Goal: Task Accomplishment & Management: Manage account settings

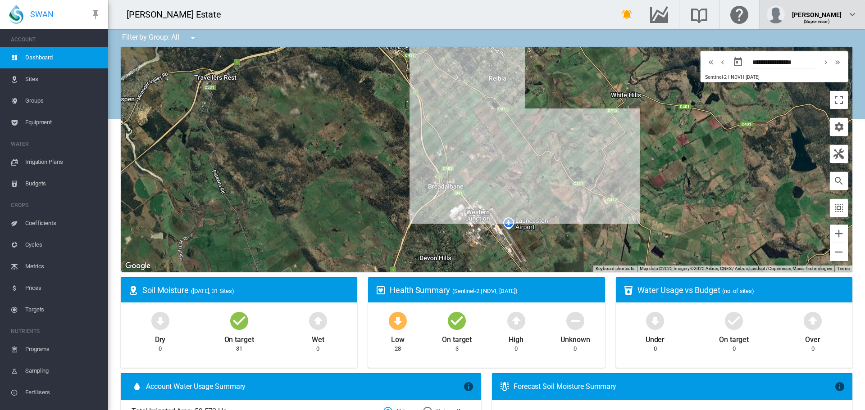
click at [851, 13] on md-icon "icon-chevron-down" at bounding box center [852, 14] width 11 height 11
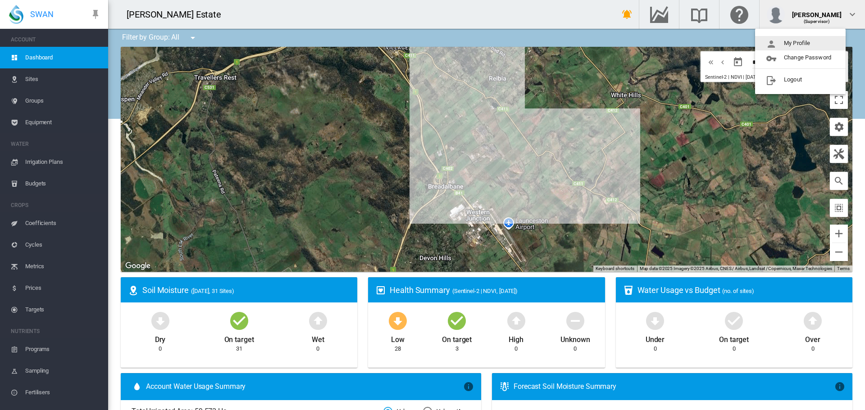
click at [821, 42] on button "My Profile" at bounding box center [800, 43] width 91 height 14
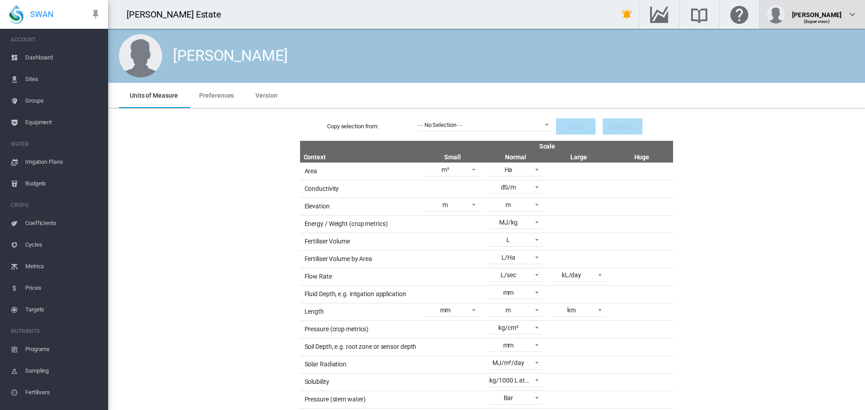
click at [828, 15] on div "[PERSON_NAME]" at bounding box center [817, 11] width 50 height 9
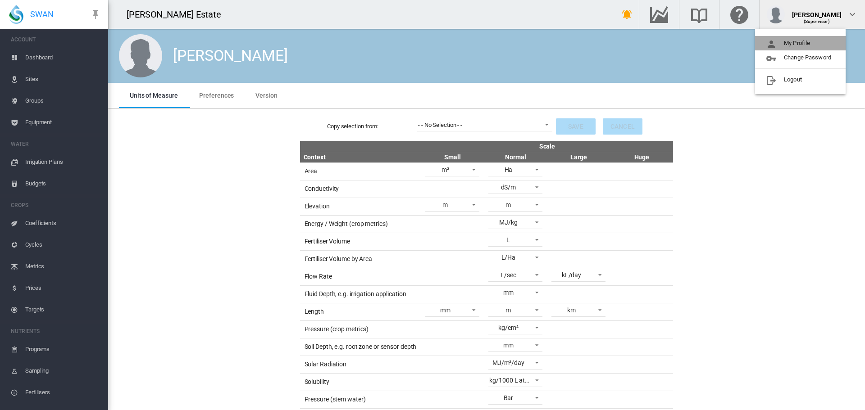
click at [808, 42] on button "My Profile" at bounding box center [800, 43] width 91 height 14
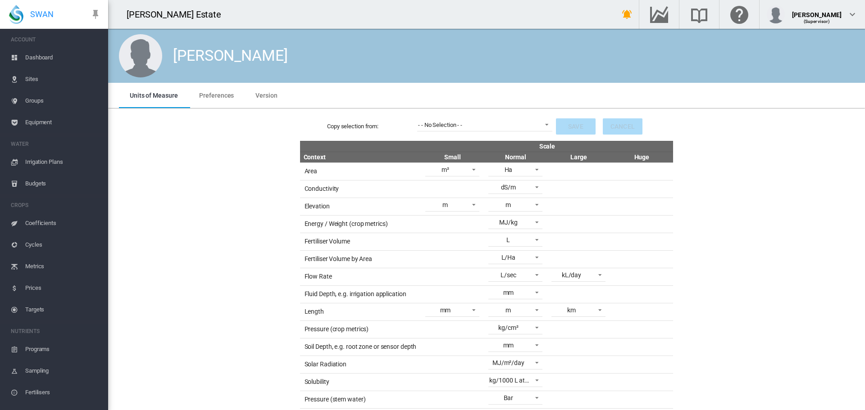
click at [35, 74] on span "Sites" at bounding box center [63, 79] width 76 height 22
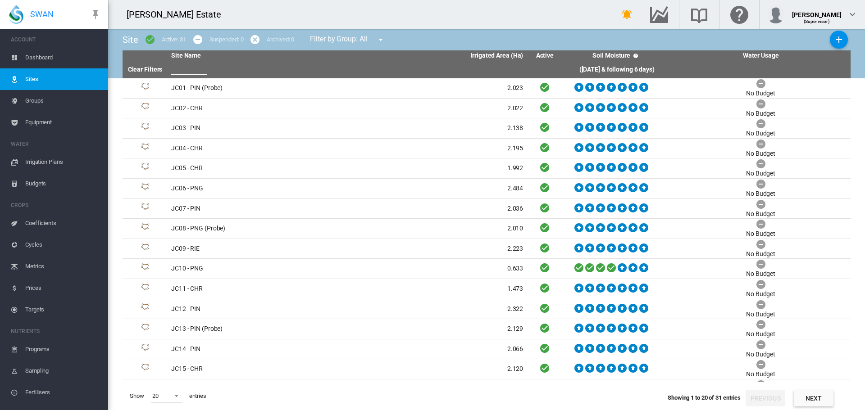
click at [32, 59] on span "Dashboard" at bounding box center [63, 58] width 76 height 22
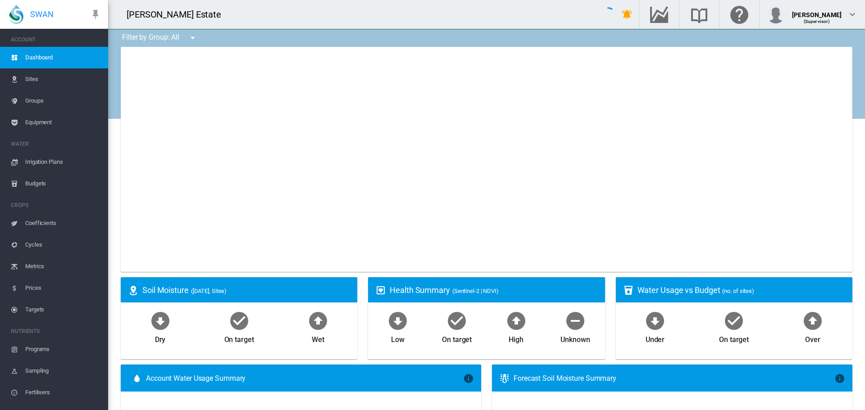
type input "**********"
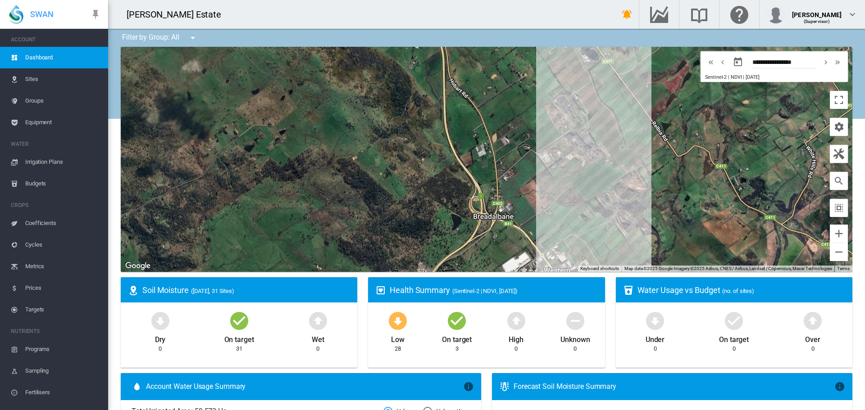
click at [216, 291] on span "([DATE], 31 Sites)" at bounding box center [212, 291] width 43 height 7
click at [163, 283] on div "Soil Moisture ([DATE], 31 Sites)" at bounding box center [239, 289] width 236 height 25
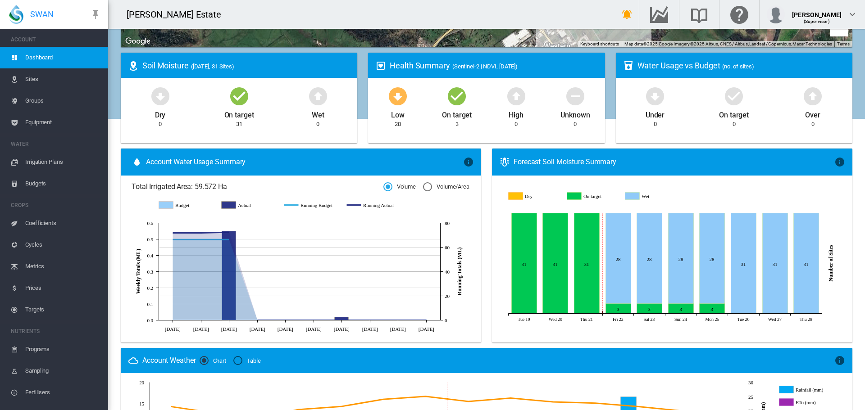
scroll to position [225, 0]
